Goal: Obtain resource: Obtain resource

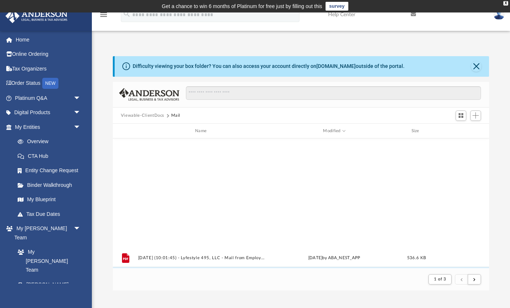
scroll to position [144, 376]
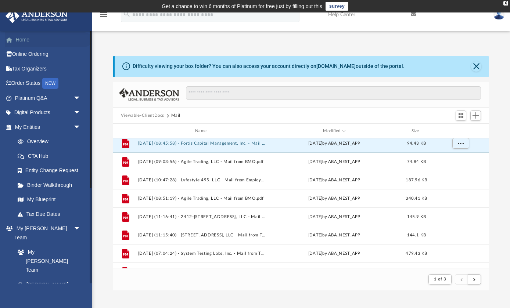
click at [25, 40] on link "Home" at bounding box center [48, 39] width 87 height 15
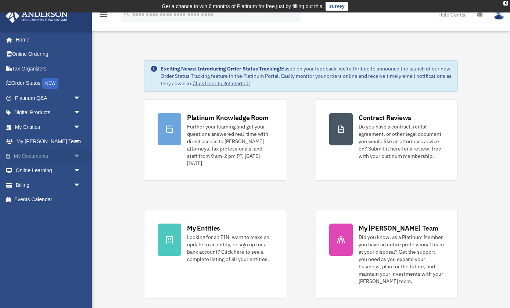
click at [79, 153] on span "arrow_drop_down" at bounding box center [81, 156] width 15 height 15
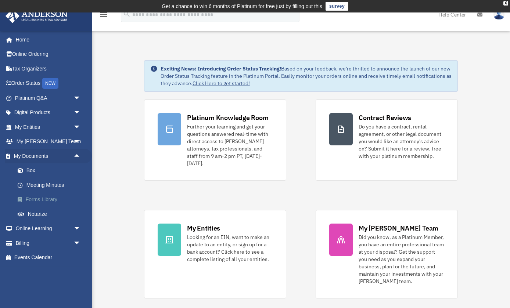
click at [42, 197] on link "Forms Library" at bounding box center [51, 200] width 82 height 15
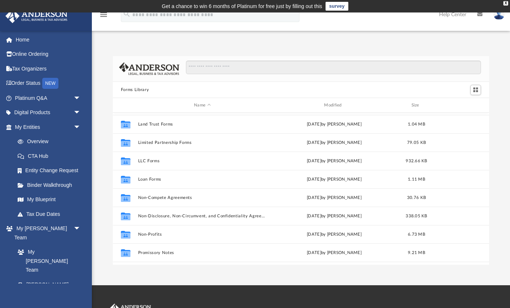
scroll to position [315, 0]
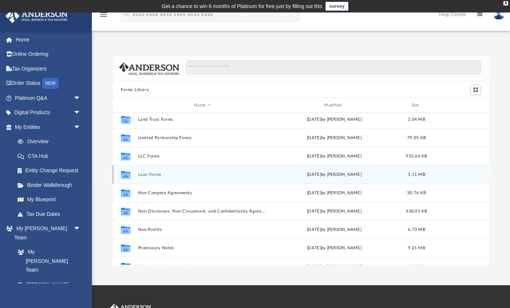
click at [153, 174] on button "Loan Forms" at bounding box center [202, 174] width 129 height 5
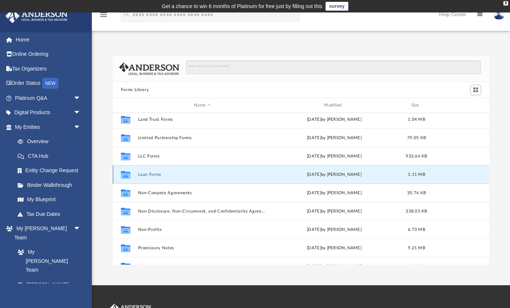
click at [153, 174] on button "Loan Forms" at bounding box center [202, 174] width 129 height 5
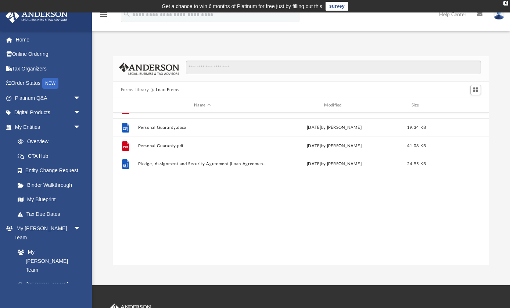
scroll to position [0, 0]
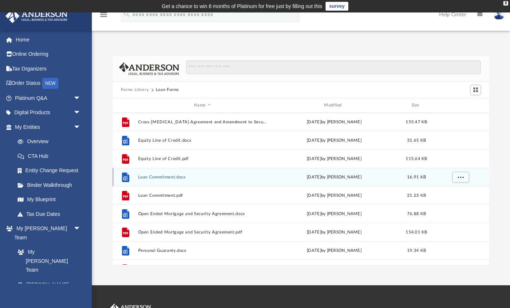
click at [148, 176] on button "Loan Commitment.docx" at bounding box center [202, 177] width 129 height 5
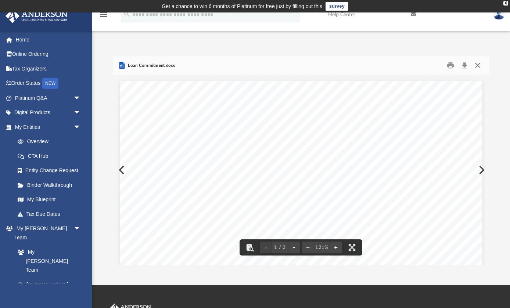
click at [480, 65] on button "Close" at bounding box center [477, 65] width 13 height 11
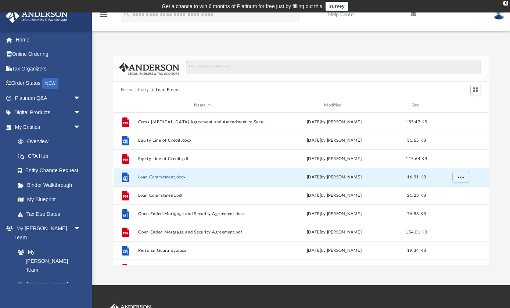
click at [166, 178] on button "Loan Commitment.docx" at bounding box center [202, 177] width 129 height 5
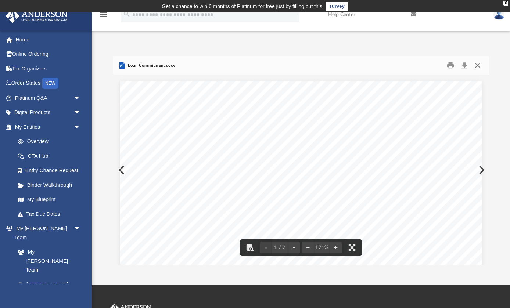
click at [479, 65] on button "Close" at bounding box center [477, 65] width 13 height 11
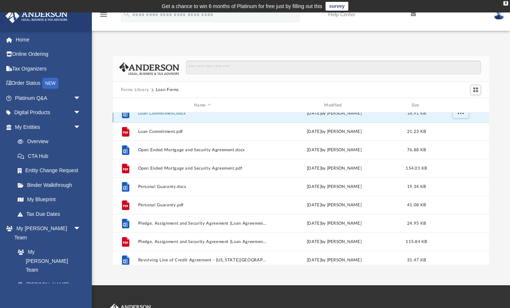
scroll to position [70, 0]
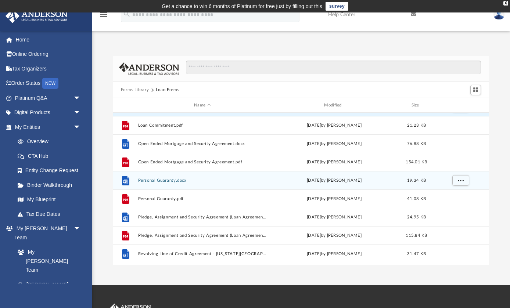
click at [163, 183] on button "Personal Guaranty.docx" at bounding box center [202, 180] width 129 height 5
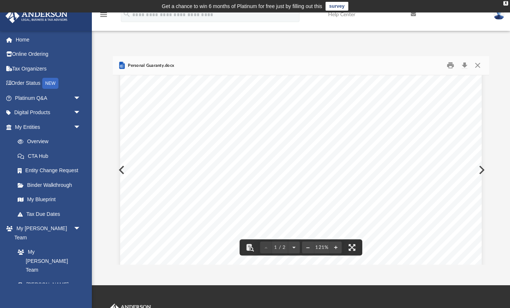
scroll to position [180, 0]
click at [477, 66] on button "Close" at bounding box center [477, 65] width 13 height 11
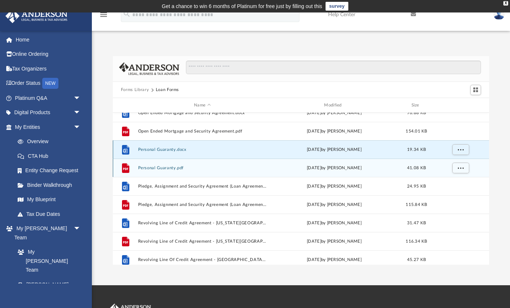
scroll to position [104, 0]
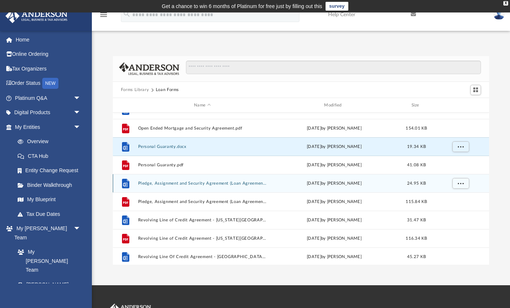
click at [246, 183] on button "Pledge, Assignment and Security Agreement (Loan Agreement).docx" at bounding box center [202, 183] width 129 height 5
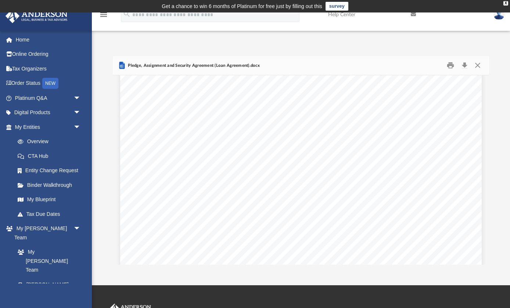
scroll to position [529, 0]
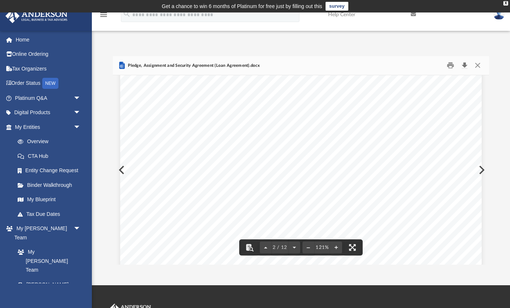
click at [466, 66] on button "Download" at bounding box center [464, 65] width 13 height 11
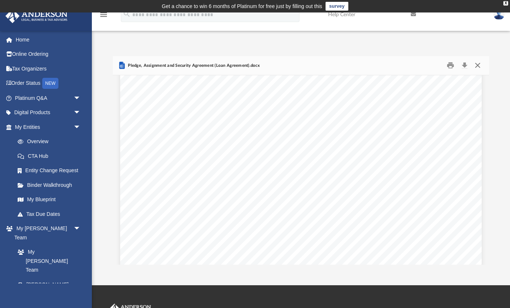
click at [478, 64] on button "Close" at bounding box center [477, 65] width 13 height 11
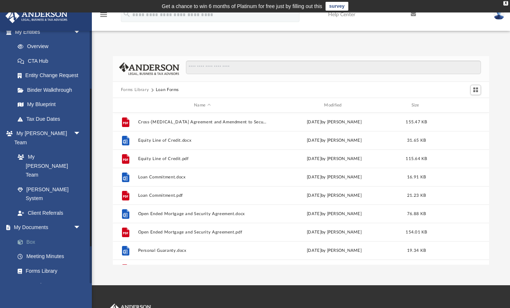
scroll to position [105, 0]
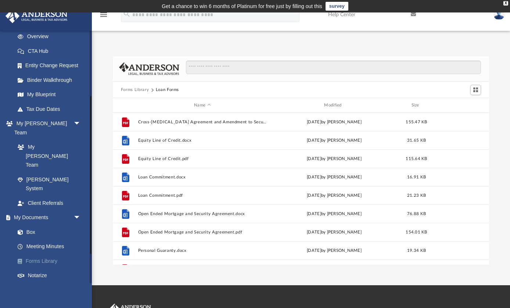
click at [51, 254] on link "Forms Library" at bounding box center [51, 261] width 82 height 15
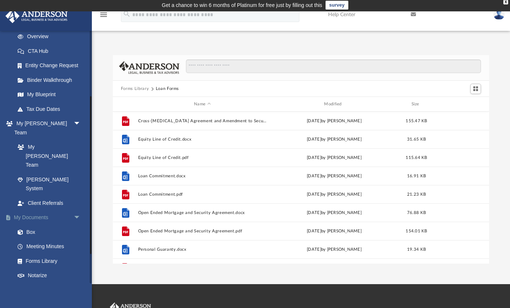
scroll to position [1, 0]
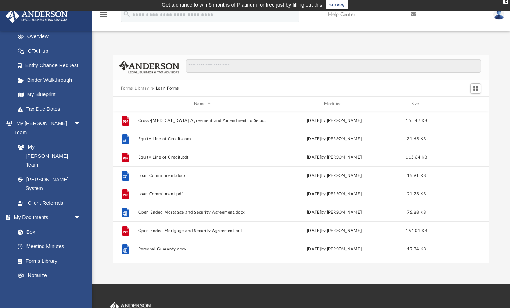
click at [135, 90] on button "Forms Library" at bounding box center [135, 88] width 28 height 7
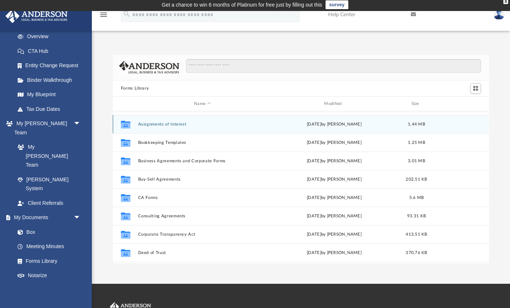
scroll to position [56, 0]
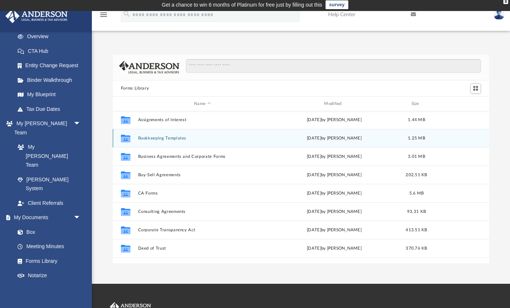
click at [176, 138] on button "Bookkeeping Templates" at bounding box center [202, 138] width 129 height 5
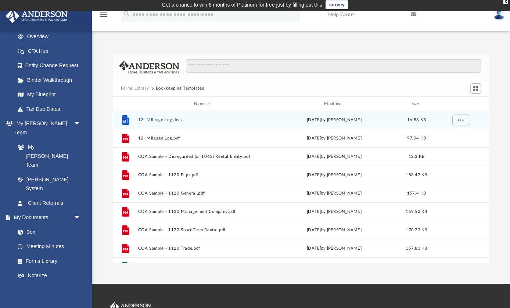
scroll to position [19, 0]
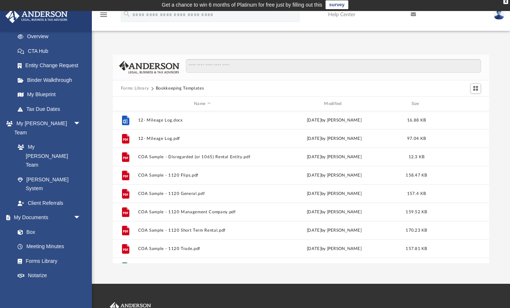
click at [140, 90] on button "Forms Library" at bounding box center [135, 88] width 28 height 7
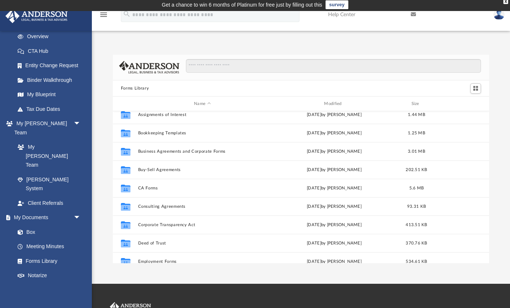
scroll to position [62, 0]
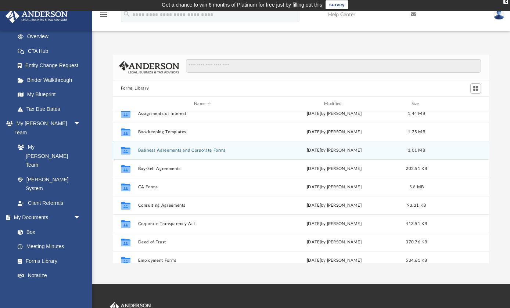
click at [204, 151] on button "Business Agreements and Corporate Forms" at bounding box center [202, 150] width 129 height 5
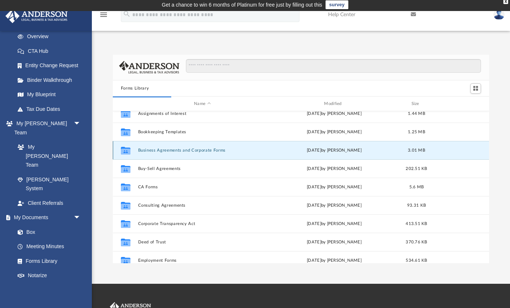
click at [164, 151] on button "Business Agreements and Corporate Forms" at bounding box center [202, 150] width 129 height 5
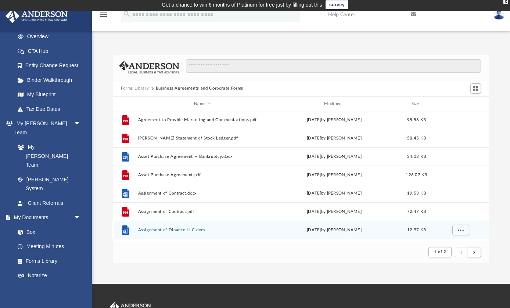
scroll to position [55, 0]
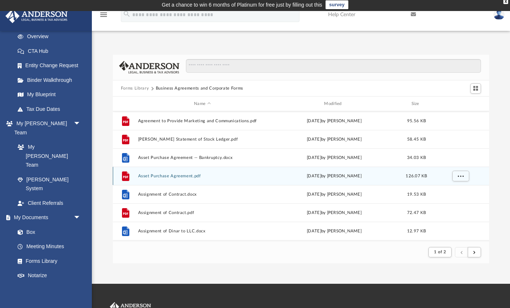
click at [182, 176] on button "Asset Purchase Agreement.pdf" at bounding box center [202, 176] width 129 height 5
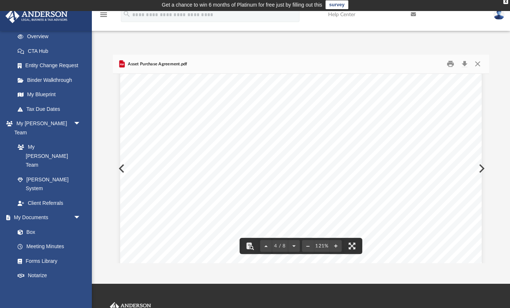
scroll to position [1692, 0]
click at [476, 65] on button "Close" at bounding box center [477, 63] width 13 height 11
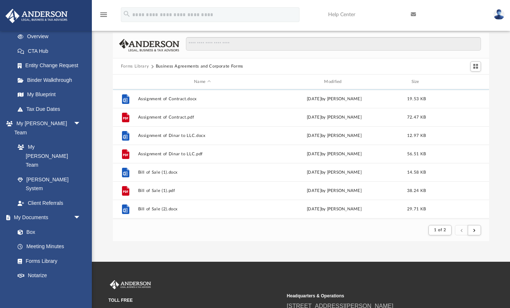
scroll to position [133, 0]
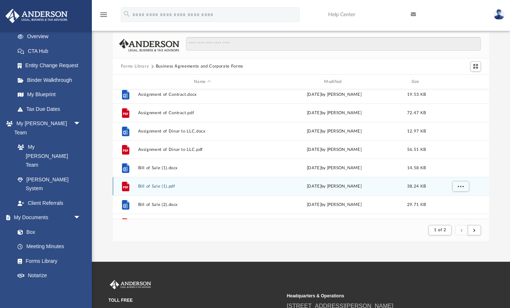
click at [153, 188] on button "Bill of Sale (1).pdf" at bounding box center [202, 186] width 129 height 5
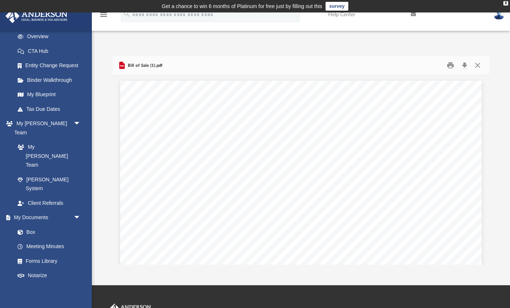
scroll to position [0, 0]
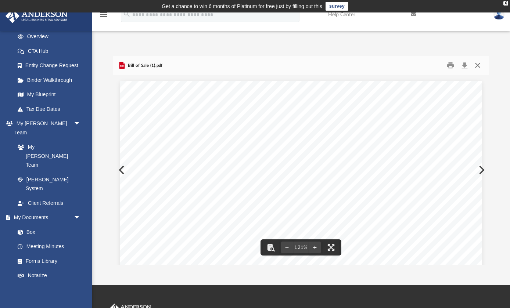
click at [479, 66] on button "Close" at bounding box center [477, 65] width 13 height 11
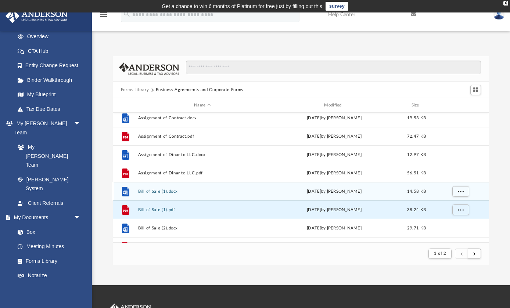
click at [149, 192] on button "Bill of Sale (1).docx" at bounding box center [202, 191] width 129 height 5
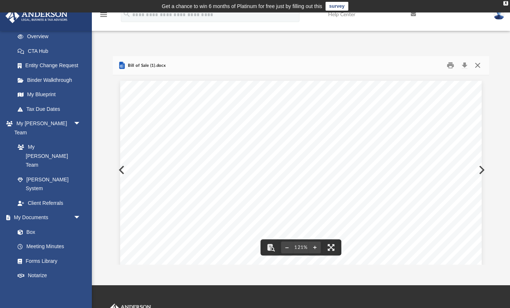
click at [478, 67] on button "Close" at bounding box center [477, 65] width 13 height 11
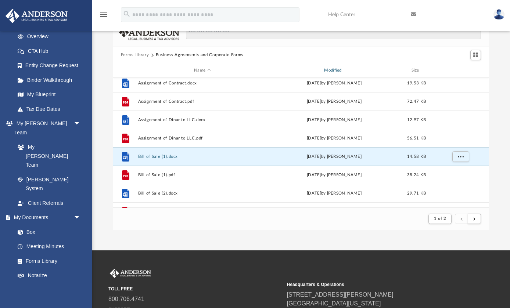
scroll to position [39, 0]
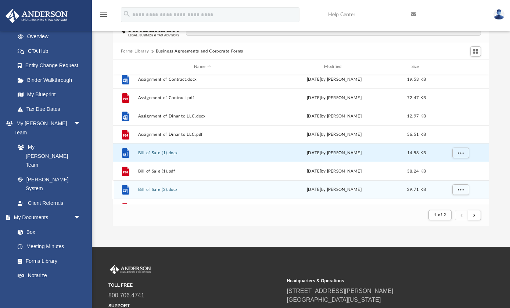
click at [149, 185] on div "File Bill of Sale (2).docx [DATE] by [PERSON_NAME] 29.71 KB" at bounding box center [301, 190] width 376 height 18
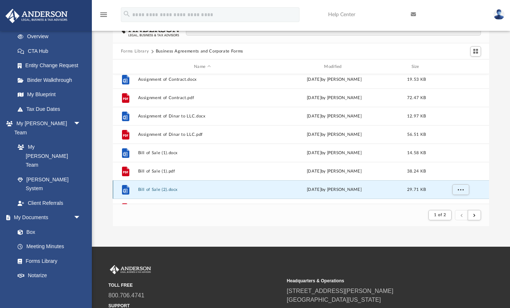
click at [148, 189] on button "Bill of Sale (2).docx" at bounding box center [202, 190] width 129 height 5
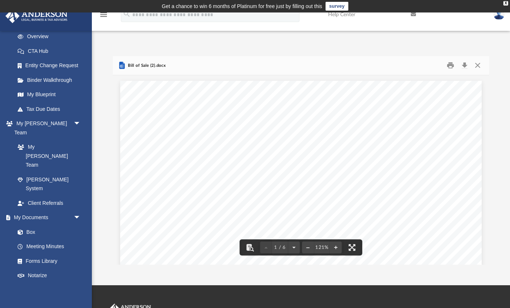
scroll to position [0, 0]
click at [478, 68] on button "Close" at bounding box center [477, 65] width 13 height 11
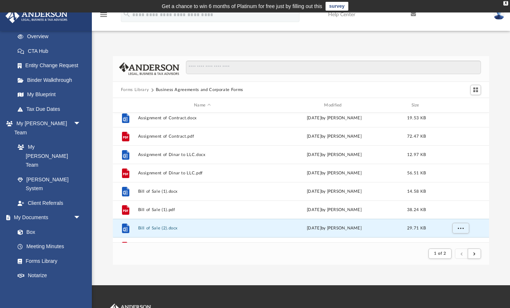
click at [143, 91] on button "Forms Library" at bounding box center [135, 90] width 28 height 7
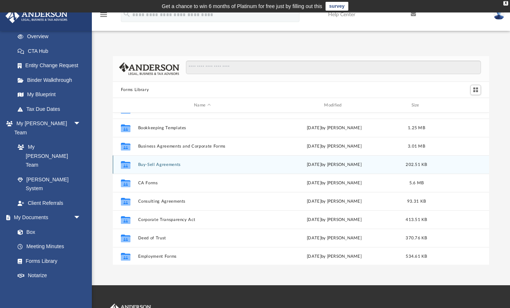
scroll to position [68, 0]
click at [177, 164] on button "Buy-Sell Agreements" at bounding box center [202, 164] width 129 height 5
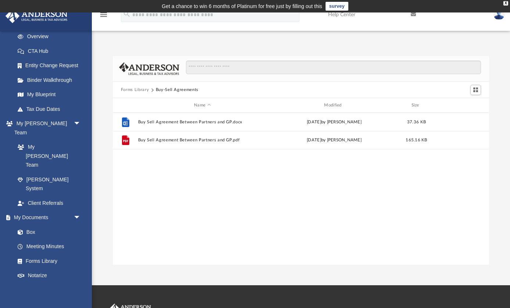
scroll to position [0, 0]
click at [135, 90] on button "Forms Library" at bounding box center [135, 90] width 28 height 7
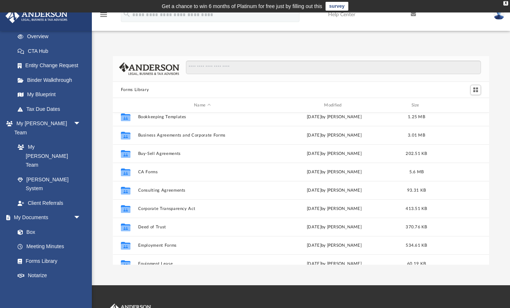
scroll to position [81, 0]
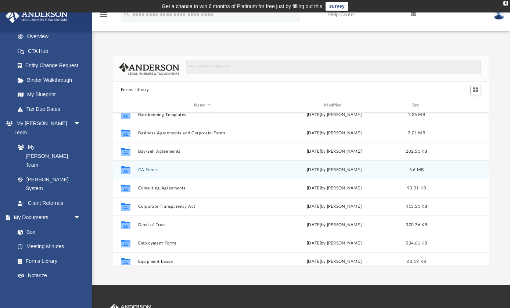
click at [154, 168] on button "CA Forms" at bounding box center [202, 170] width 129 height 5
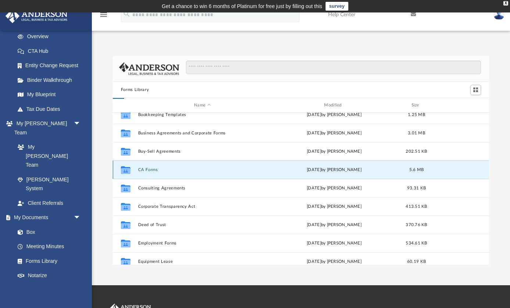
scroll to position [0, 0]
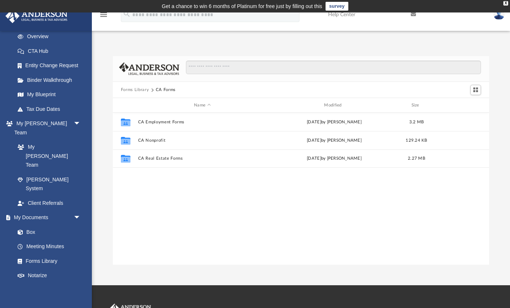
click at [138, 89] on button "Forms Library" at bounding box center [135, 90] width 28 height 7
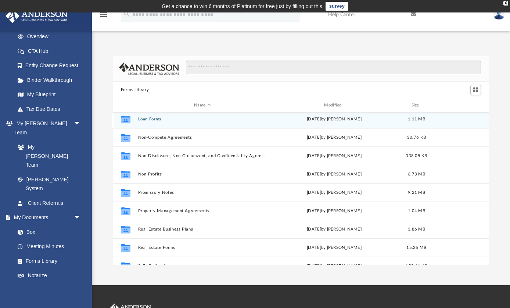
scroll to position [373, 0]
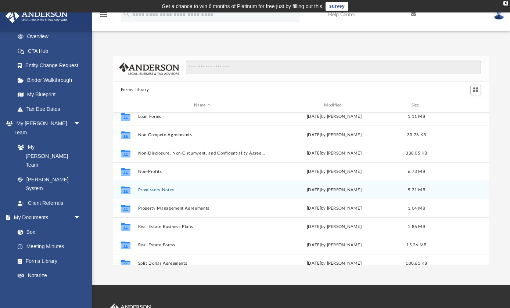
click at [162, 190] on button "Promissory Notes" at bounding box center [202, 190] width 129 height 5
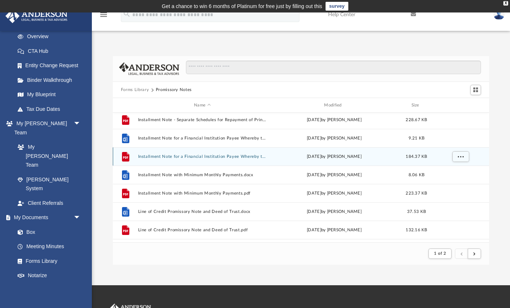
scroll to position [396, 0]
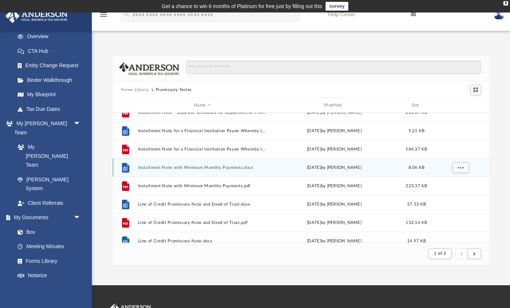
click at [204, 168] on button "Installment Note with Minimum Monthly Payments.docx" at bounding box center [202, 167] width 129 height 5
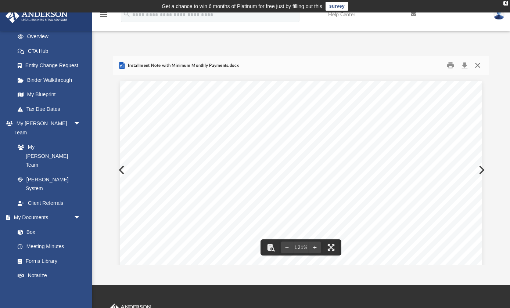
click at [479, 66] on button "Close" at bounding box center [477, 65] width 13 height 11
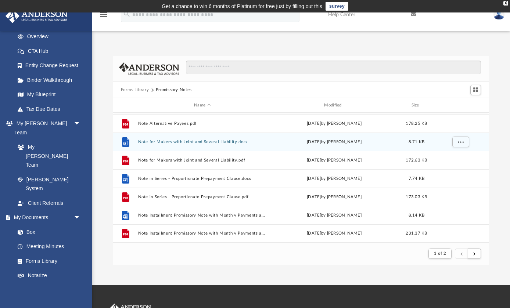
scroll to position [789, 0]
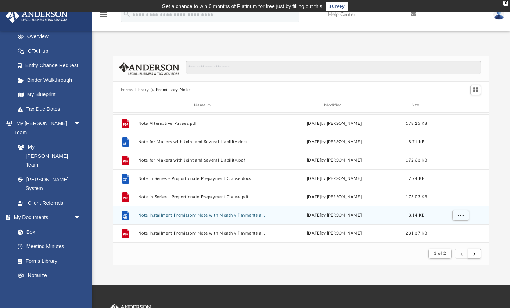
click at [198, 214] on button "Note Installment Promissory Note with Monthly Payments and Calling for Collecti…" at bounding box center [202, 215] width 129 height 5
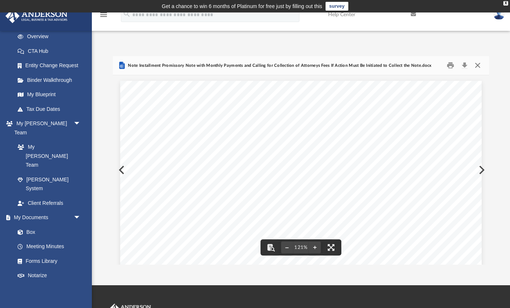
click at [481, 66] on button "Close" at bounding box center [477, 65] width 13 height 11
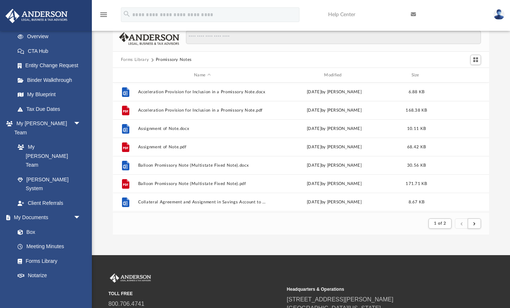
scroll to position [0, 0]
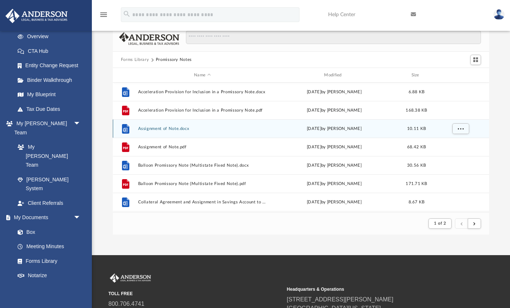
click at [167, 127] on button "Assignment of Note.docx" at bounding box center [202, 128] width 129 height 5
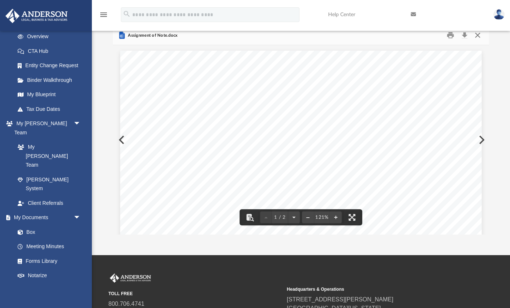
click at [480, 37] on button "Close" at bounding box center [477, 35] width 13 height 11
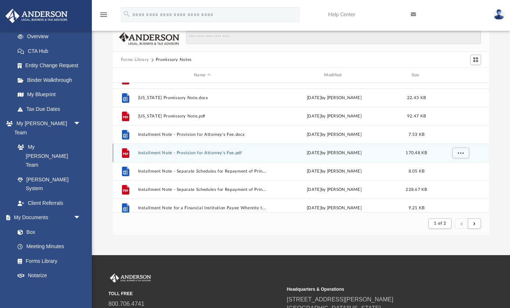
scroll to position [289, 0]
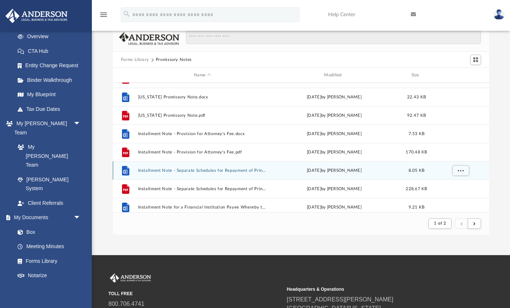
click at [210, 172] on button "Installment Note - Separate Schedules for Repayment of Principal and Interest, …" at bounding box center [202, 170] width 129 height 5
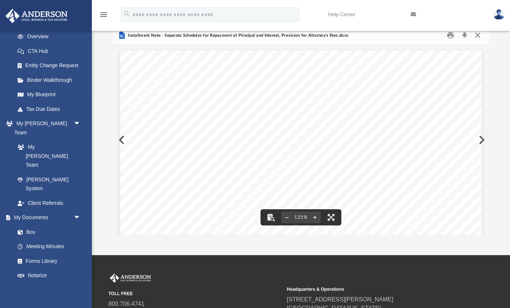
click at [478, 38] on button "Close" at bounding box center [477, 35] width 13 height 11
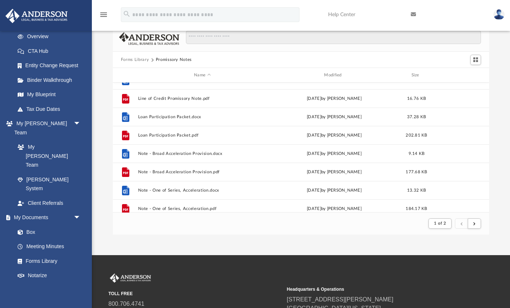
scroll to position [527, 0]
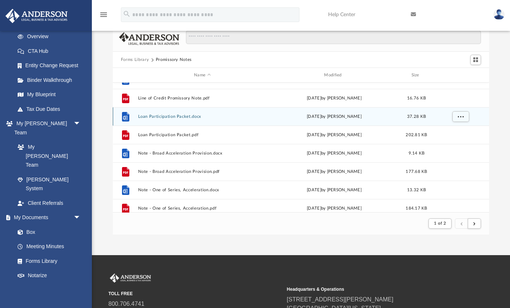
click at [165, 118] on button "Loan Participation Packet.docx" at bounding box center [202, 116] width 129 height 5
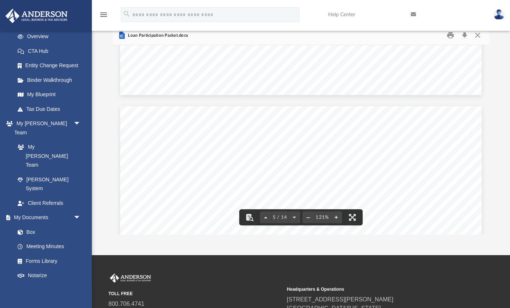
scroll to position [1866, 0]
click at [478, 38] on button "Close" at bounding box center [477, 35] width 13 height 11
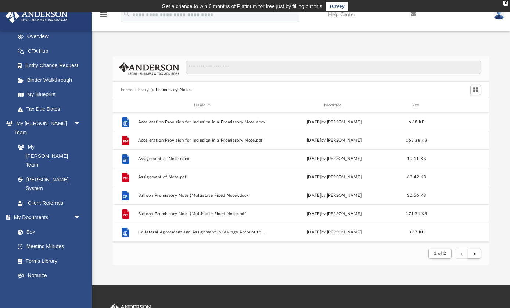
scroll to position [0, 0]
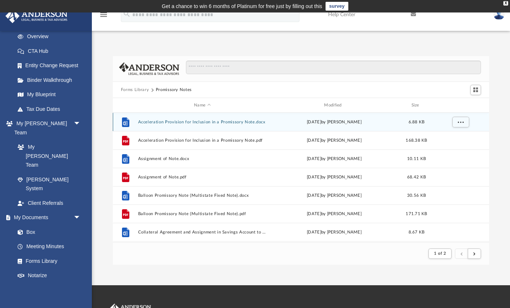
click at [230, 126] on div "File Acceleration Provision for Inclusion in a Promissory Note.docx [DATE] by […" at bounding box center [301, 122] width 376 height 18
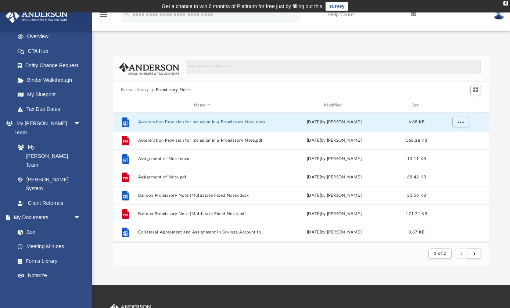
click at [229, 122] on button "Acceleration Provision for Inclusion in a Promissory Note.docx" at bounding box center [202, 122] width 129 height 5
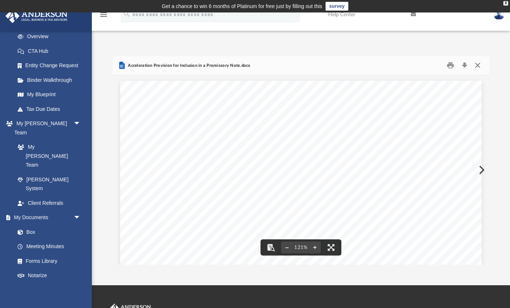
click at [481, 69] on button "Close" at bounding box center [477, 65] width 13 height 11
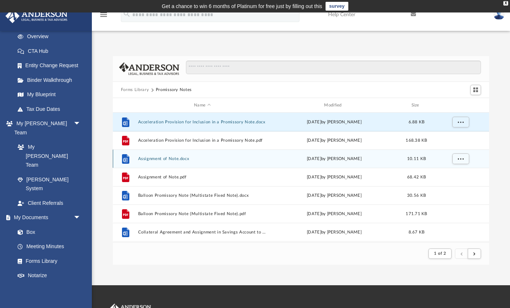
click at [210, 163] on div "File Assignment of Note.docx [DATE] by [PERSON_NAME] 10.11 KB" at bounding box center [301, 159] width 376 height 18
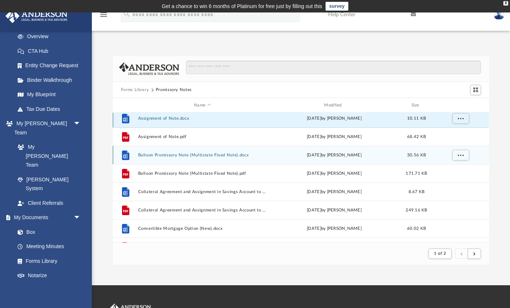
scroll to position [42, 0]
click at [209, 155] on button "Balloon Promissory Note (Multistate Fixed Note).docx" at bounding box center [202, 154] width 129 height 5
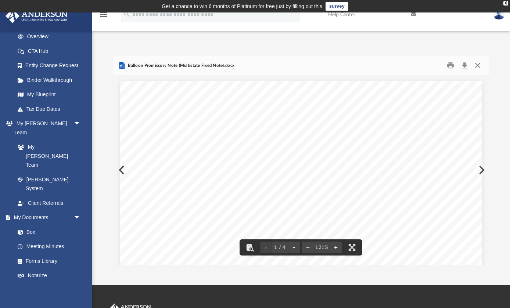
click at [478, 68] on button "Close" at bounding box center [477, 65] width 13 height 11
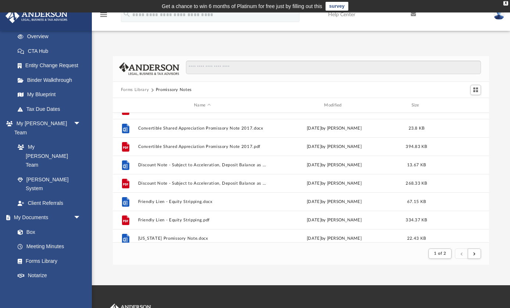
scroll to position [182, 0]
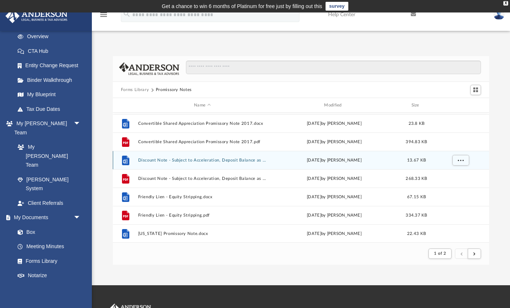
click at [225, 162] on button "Discount Note - Subject to Acceleration, Deposit Balance as Security.docx" at bounding box center [202, 160] width 129 height 5
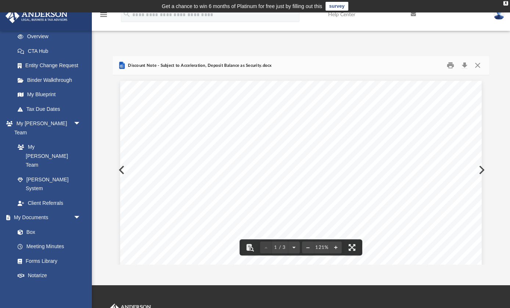
scroll to position [0, 0]
